Goal: Task Accomplishment & Management: Complete application form

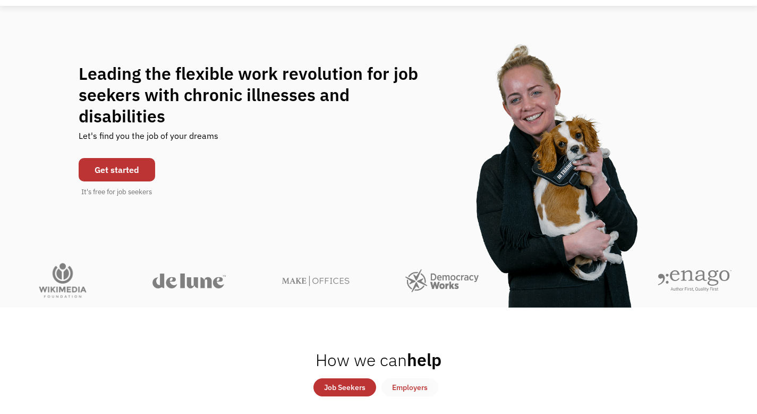
click at [129, 158] on link "Get started" at bounding box center [117, 169] width 77 height 23
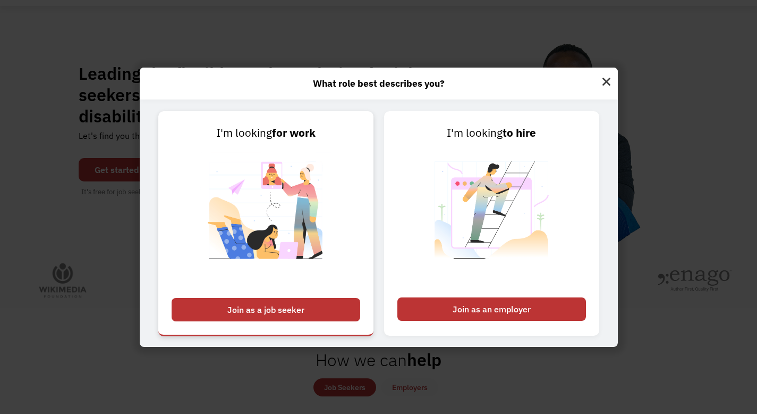
click at [307, 306] on div "Join as a job seeker" at bounding box center [266, 309] width 189 height 23
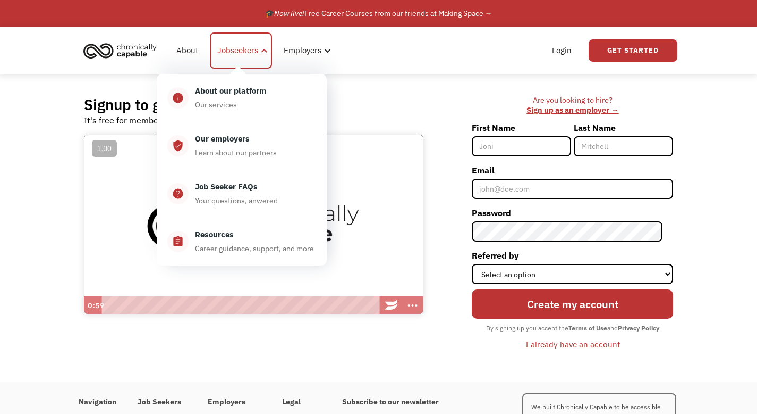
click at [252, 52] on div "Jobseekers" at bounding box center [237, 50] width 41 height 13
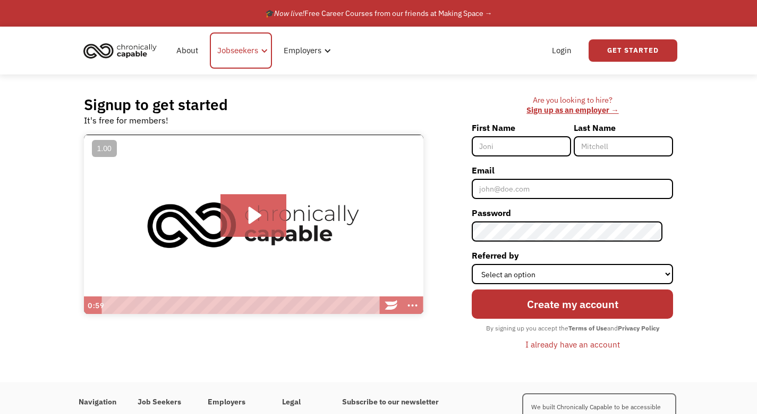
click at [258, 53] on div "Jobseekers" at bounding box center [241, 50] width 62 height 36
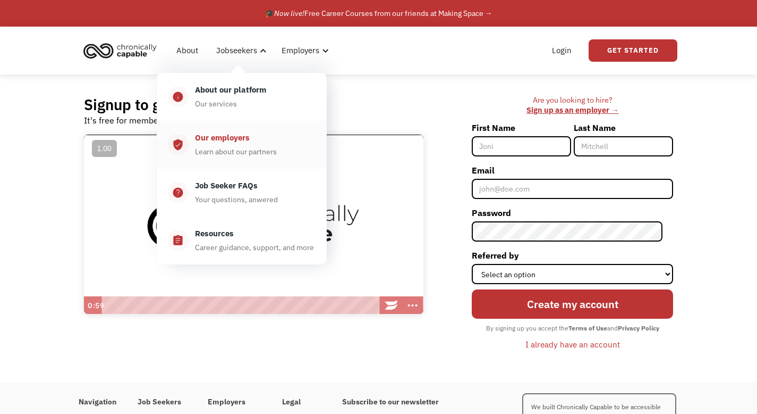
click at [230, 141] on div "Our employers" at bounding box center [222, 137] width 55 height 13
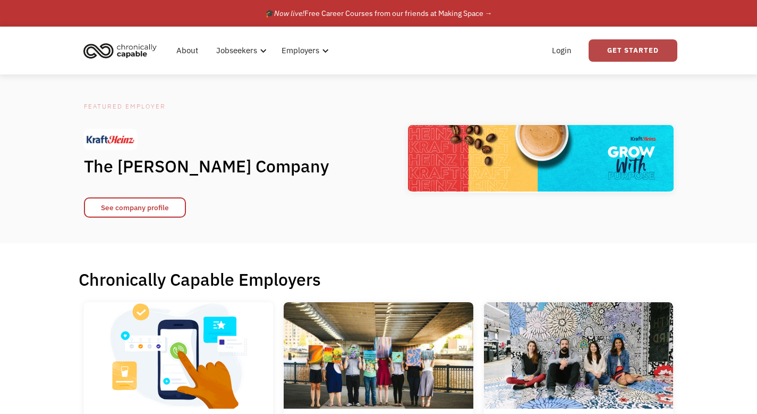
click at [612, 49] on link "Get Started" at bounding box center [633, 50] width 89 height 22
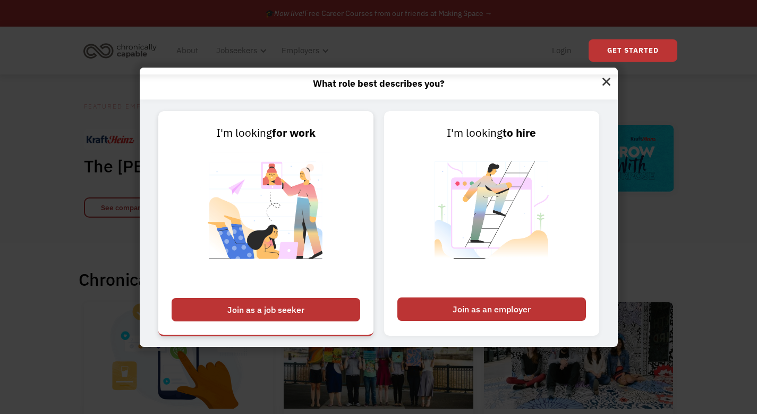
click at [264, 206] on img at bounding box center [266, 216] width 132 height 150
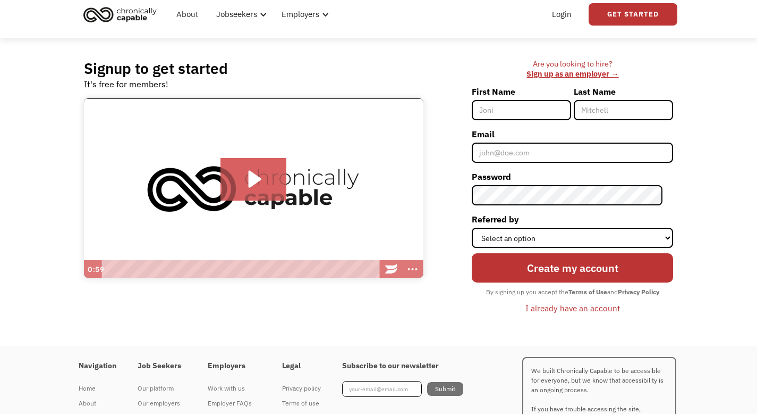
scroll to position [23, 0]
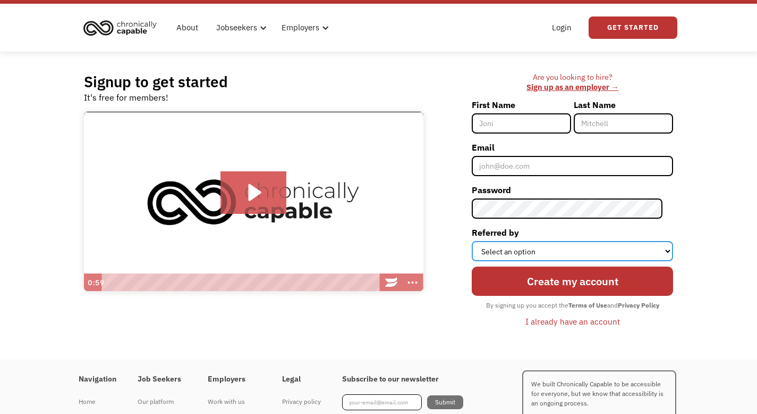
click at [519, 251] on select "Select an option Instagram Facebook Twitter Search Engine News Article Word of …" at bounding box center [572, 251] width 201 height 20
select select "Other"
click at [483, 241] on select "Select an option Instagram Facebook Twitter Search Engine News Article Word of …" at bounding box center [572, 251] width 201 height 20
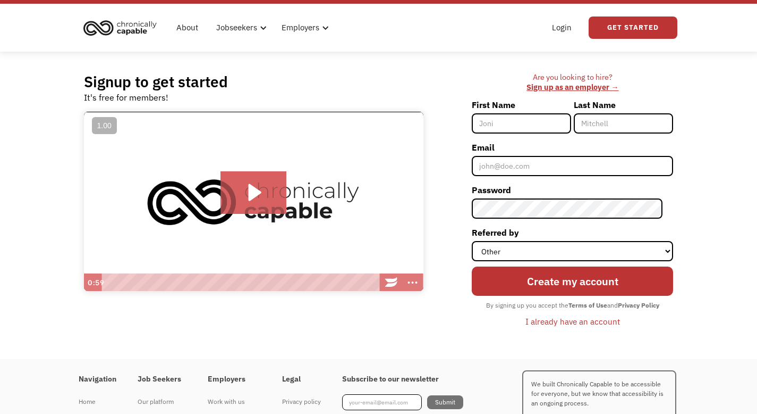
click at [532, 114] on input "First Name" at bounding box center [521, 123] width 99 height 20
click at [514, 88] on div "Are you looking to hire? ‍ Sign up as an employer →" at bounding box center [572, 82] width 201 height 20
